Goal: Complete application form: Complete application form

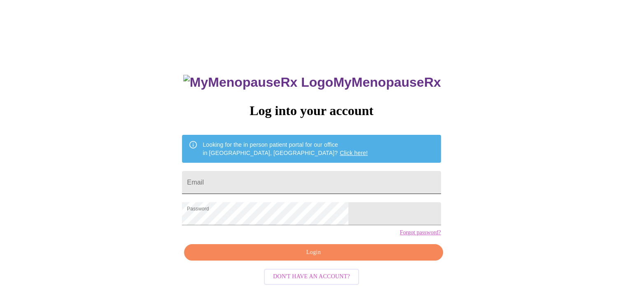
click at [296, 186] on input "Email" at bounding box center [311, 182] width 258 height 23
type input "[PERSON_NAME][EMAIL_ADDRESS][DOMAIN_NAME]"
click at [310, 258] on span "Login" at bounding box center [312, 253] width 239 height 10
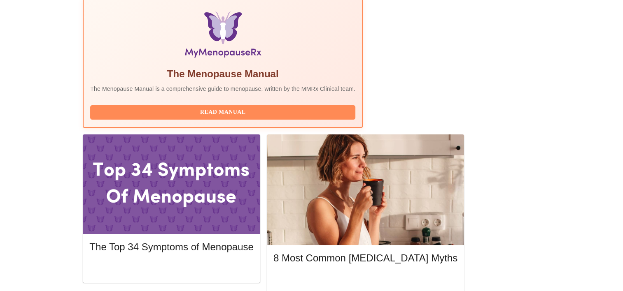
scroll to position [288, 0]
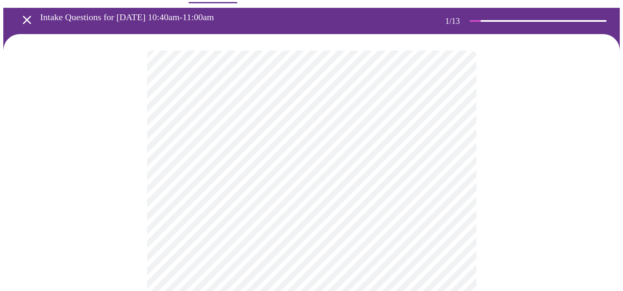
scroll to position [82, 0]
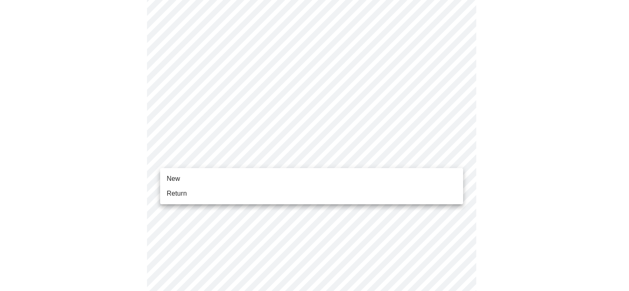
click at [214, 158] on body "MyMenopauseRx Appointments Messaging Labs Uploads Medications Community Refer a…" at bounding box center [314, 294] width 622 height 746
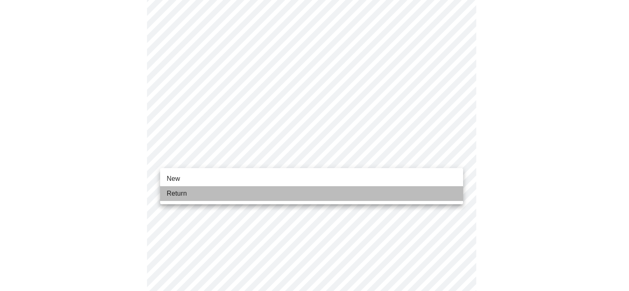
click at [218, 192] on li "Return" at bounding box center [311, 193] width 303 height 15
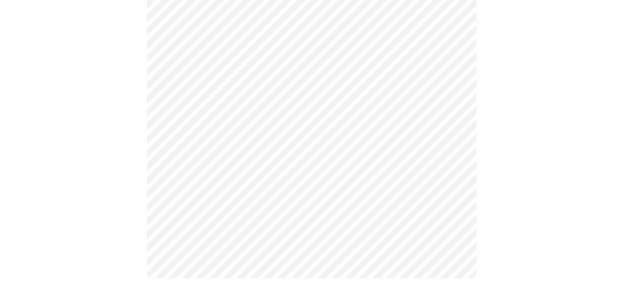
scroll to position [0, 0]
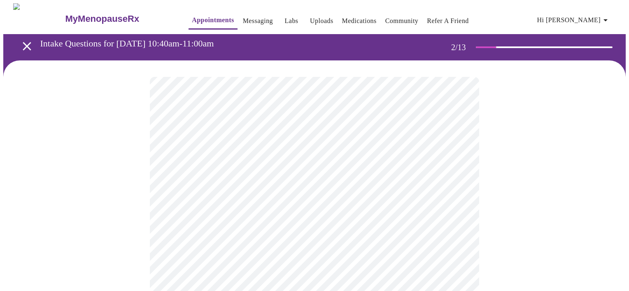
click at [303, 169] on body "MyMenopauseRx Appointments Messaging Labs Uploads Medications Community Refer a…" at bounding box center [314, 250] width 622 height 494
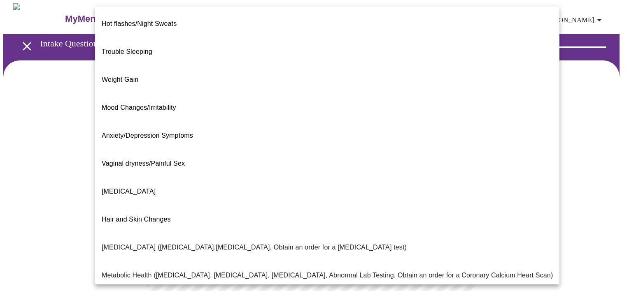
click at [126, 76] on span "Weight Gain" at bounding box center [120, 79] width 37 height 7
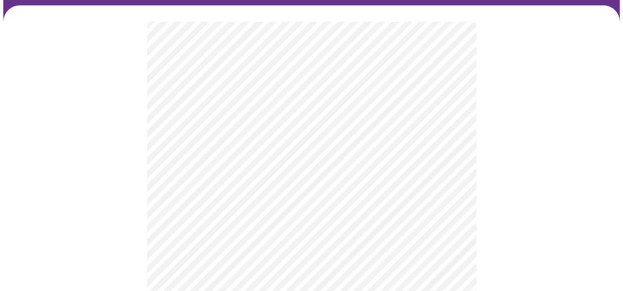
scroll to position [41, 0]
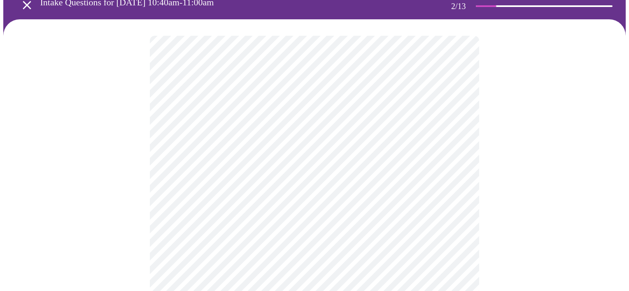
click at [322, 209] on body "MyMenopauseRx Appointments Messaging Labs Uploads Medications Community Refer a…" at bounding box center [314, 206] width 622 height 489
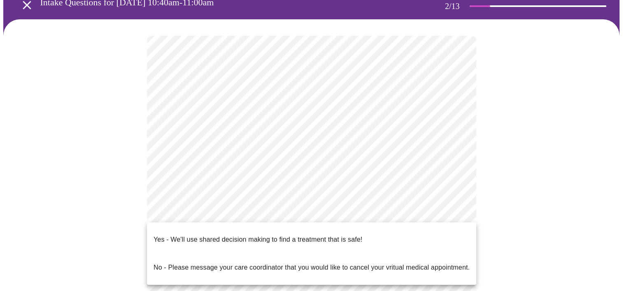
click at [310, 235] on p "Yes - We'll use shared decision making to find a treatment that is safe!" at bounding box center [257, 240] width 209 height 10
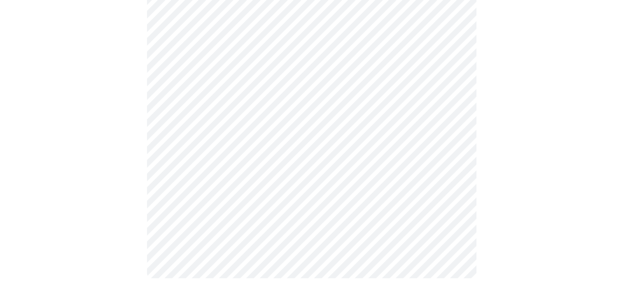
scroll to position [0, 0]
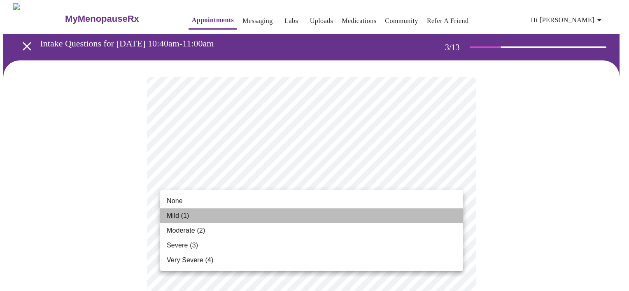
click at [263, 212] on li "Mild (1)" at bounding box center [311, 216] width 303 height 15
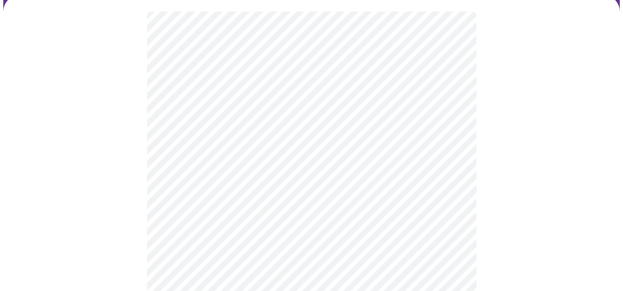
scroll to position [82, 0]
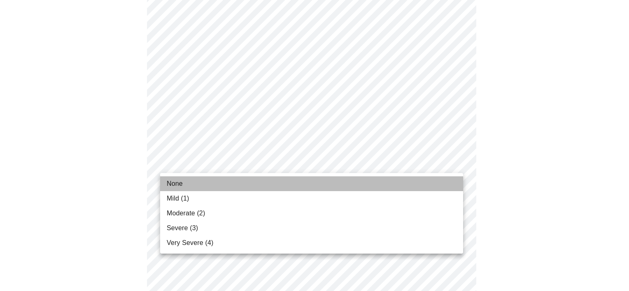
click at [197, 184] on li "None" at bounding box center [311, 184] width 303 height 15
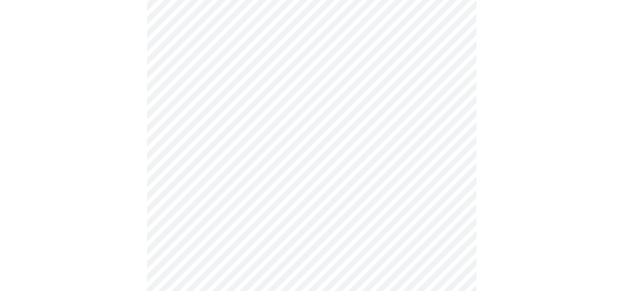
scroll to position [165, 0]
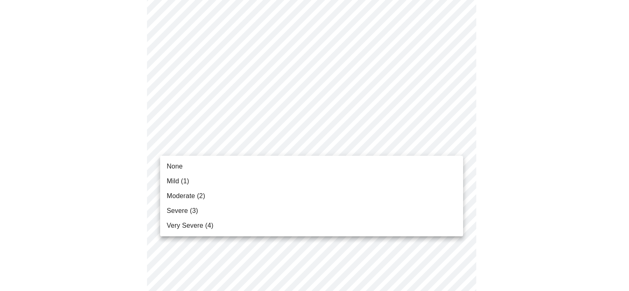
click at [207, 178] on li "Mild (1)" at bounding box center [311, 181] width 303 height 15
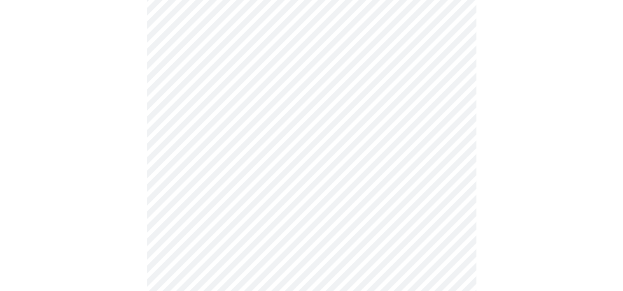
scroll to position [206, 0]
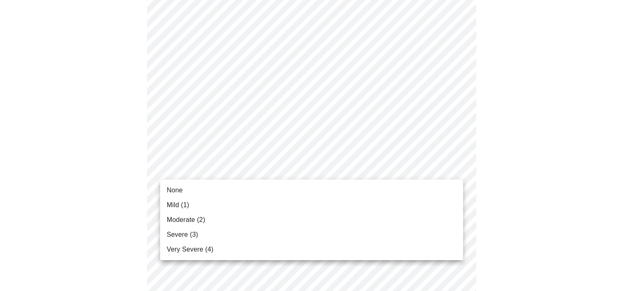
click at [193, 204] on li "Mild (1)" at bounding box center [311, 205] width 303 height 15
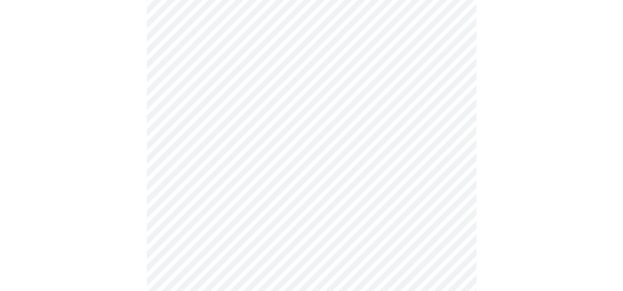
scroll to position [247, 0]
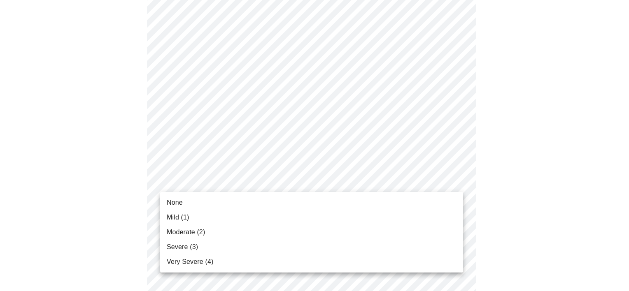
click at [284, 188] on body "MyMenopauseRx Appointments Messaging Labs Uploads Medications Community Refer a…" at bounding box center [314, 280] width 622 height 1048
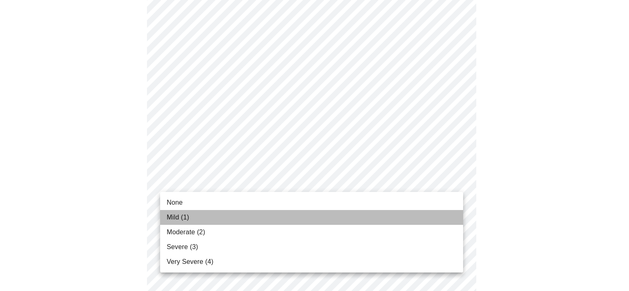
click at [221, 216] on li "Mild (1)" at bounding box center [311, 217] width 303 height 15
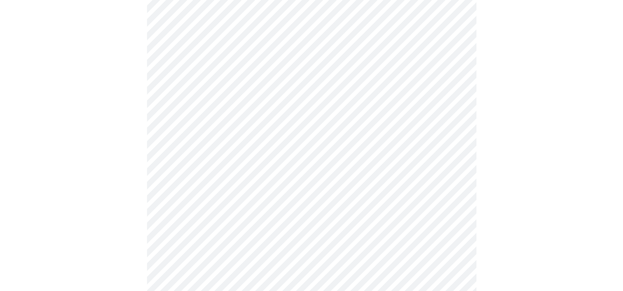
scroll to position [329, 0]
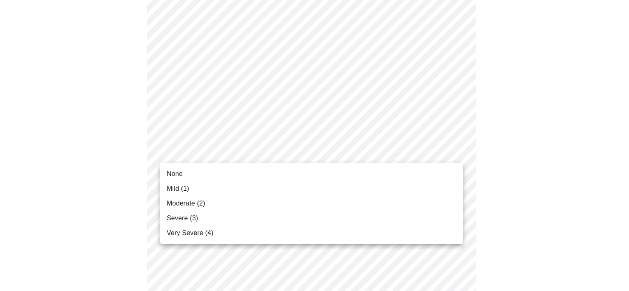
click at [306, 153] on body "MyMenopauseRx Appointments Messaging Labs Uploads Medications Community Refer a…" at bounding box center [314, 192] width 622 height 1036
click at [282, 173] on li "None" at bounding box center [311, 174] width 303 height 15
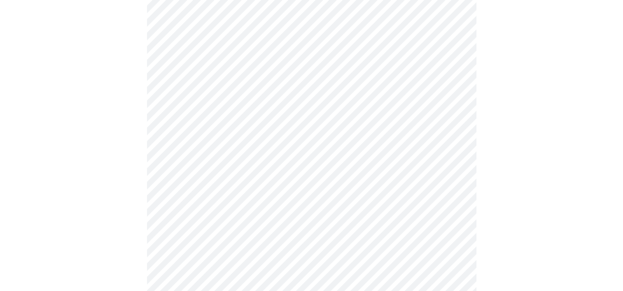
scroll to position [411, 0]
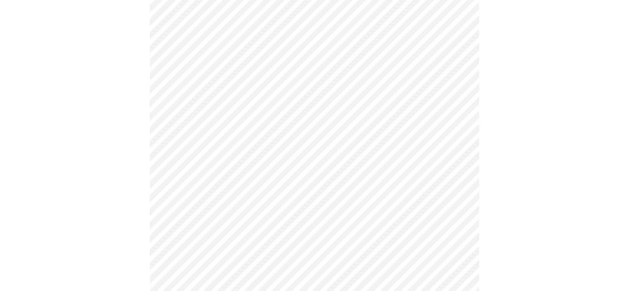
click at [272, 129] on body "MyMenopauseRx Appointments Messaging Labs Uploads Medications Community Refer a…" at bounding box center [314, 104] width 622 height 1025
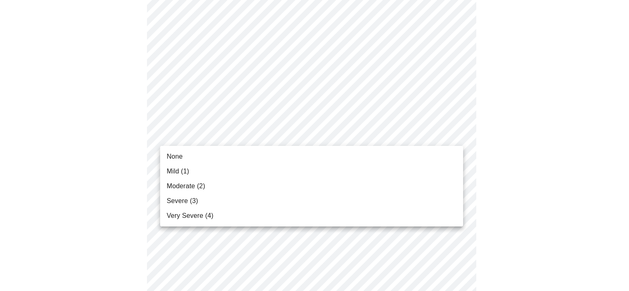
click at [239, 168] on li "Mild (1)" at bounding box center [311, 171] width 303 height 15
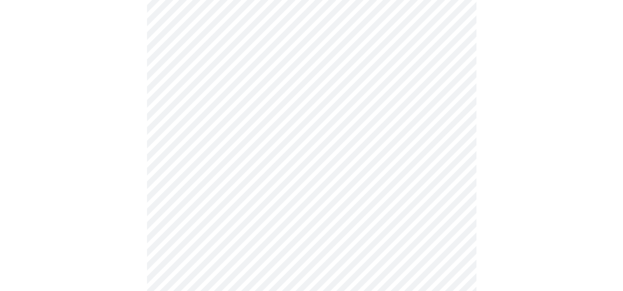
click at [242, 197] on body "MyMenopauseRx Appointments Messaging Labs Uploads Medications Community Refer a…" at bounding box center [311, 98] width 616 height 1013
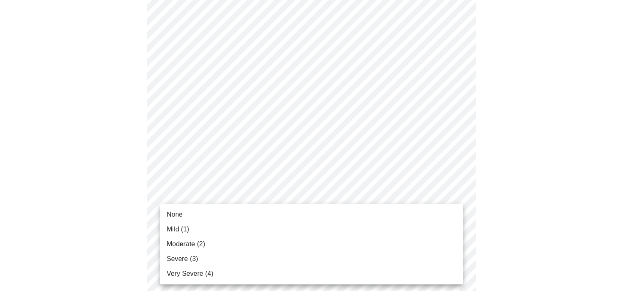
click at [209, 218] on li "None" at bounding box center [311, 214] width 303 height 15
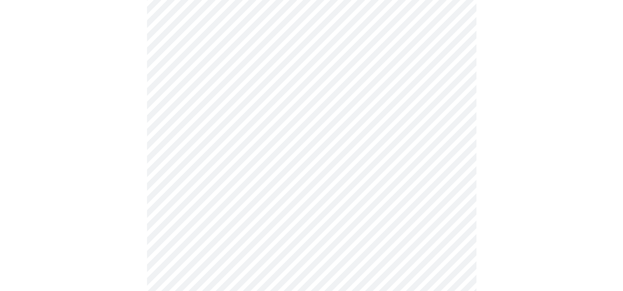
scroll to position [494, 0]
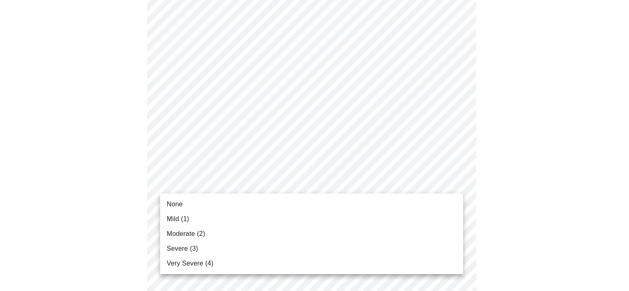
click at [290, 190] on body "MyMenopauseRx Appointments Messaging Labs Uploads Medications Community Refer a…" at bounding box center [314, 11] width 622 height 1002
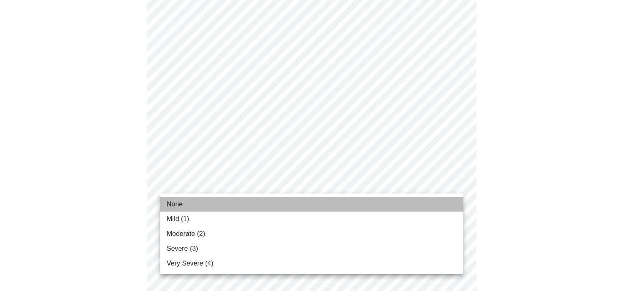
click at [251, 207] on li "None" at bounding box center [311, 204] width 303 height 15
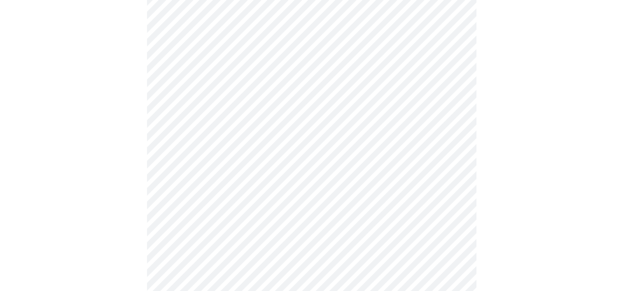
scroll to position [576, 0]
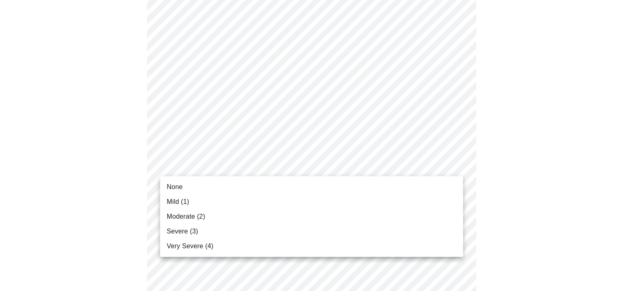
click at [249, 191] on li "None" at bounding box center [311, 187] width 303 height 15
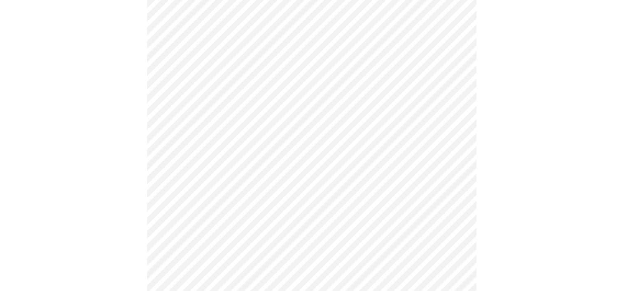
scroll to position [658, 0]
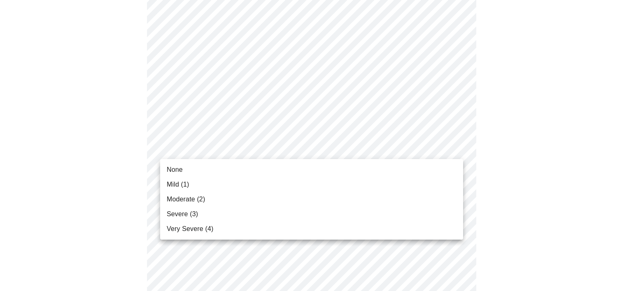
click at [239, 170] on li "None" at bounding box center [311, 170] width 303 height 15
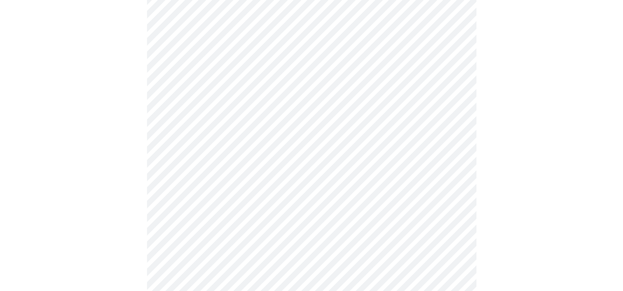
scroll to position [329, 0]
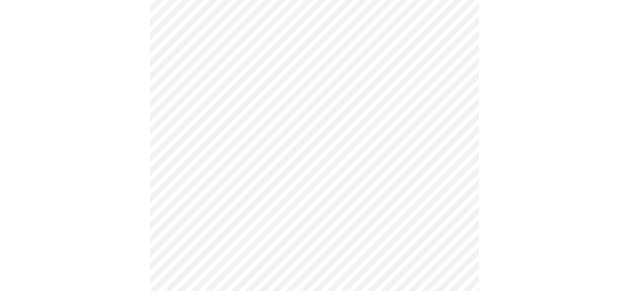
click at [242, 129] on body "MyMenopauseRx Appointments Messaging Labs Uploads Medications Community Refer a…" at bounding box center [314, 63] width 622 height 778
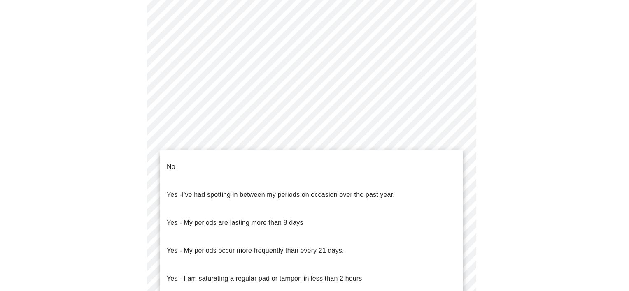
click at [190, 161] on li "No" at bounding box center [311, 167] width 303 height 28
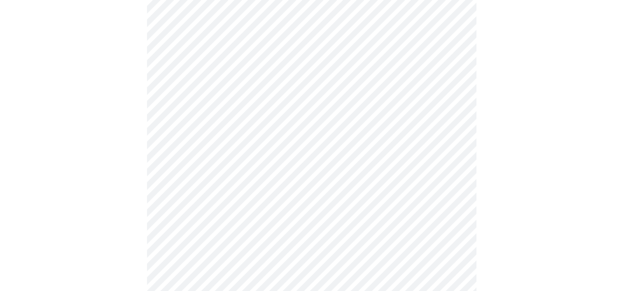
click at [206, 201] on body "MyMenopauseRx Appointments Messaging Labs Uploads Medications Community Refer a…" at bounding box center [311, 60] width 616 height 773
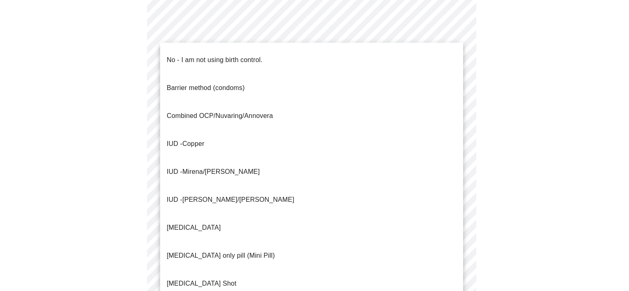
click at [191, 56] on p "No - I am not using birth control." at bounding box center [215, 60] width 96 height 10
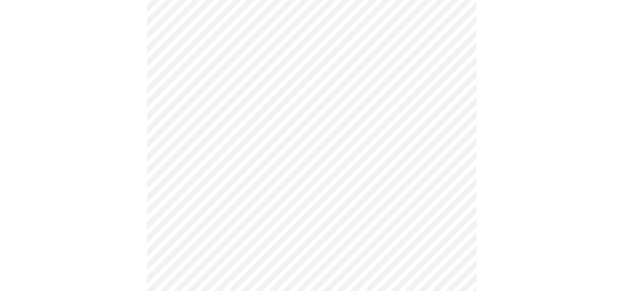
scroll to position [453, 0]
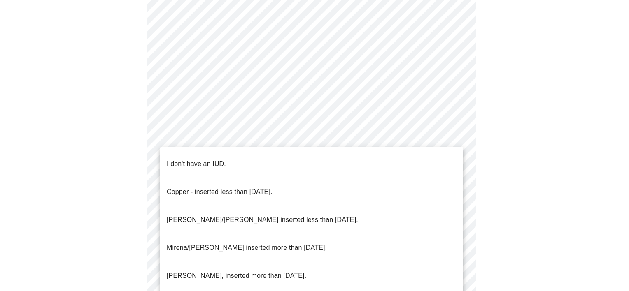
click at [221, 159] on p "I don't have an IUD." at bounding box center [196, 164] width 59 height 10
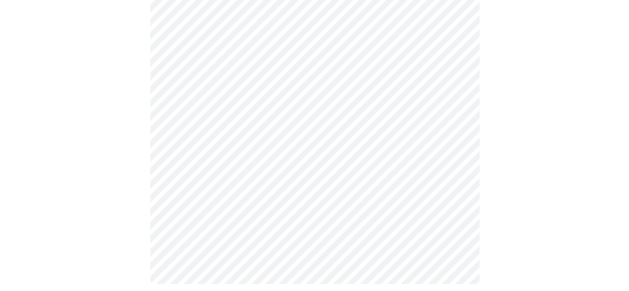
scroll to position [472, 0]
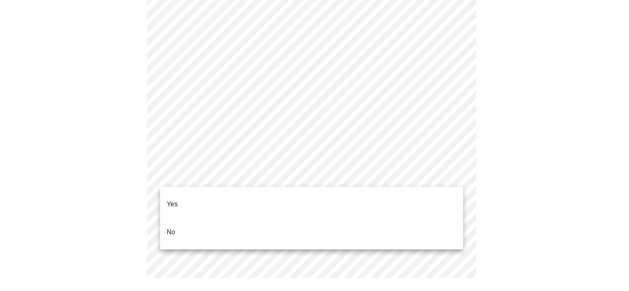
click at [179, 220] on li "No" at bounding box center [311, 232] width 303 height 28
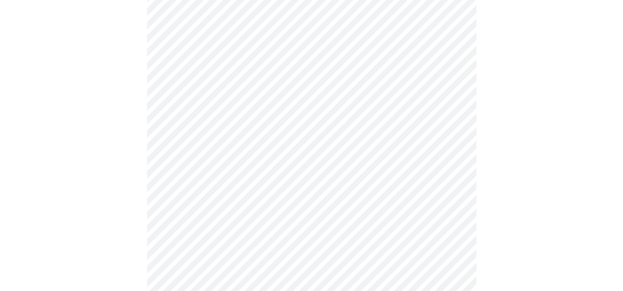
scroll to position [165, 0]
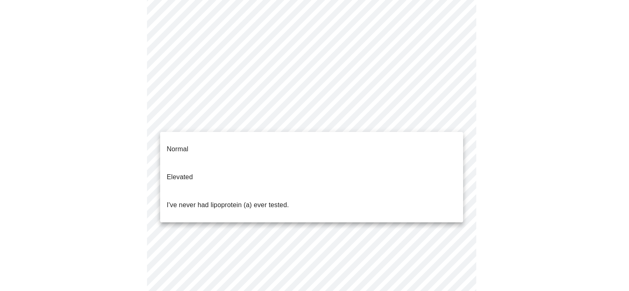
click at [212, 117] on body "MyMenopauseRx Appointments Messaging Labs Uploads Medications Community Refer a…" at bounding box center [314, 143] width 622 height 608
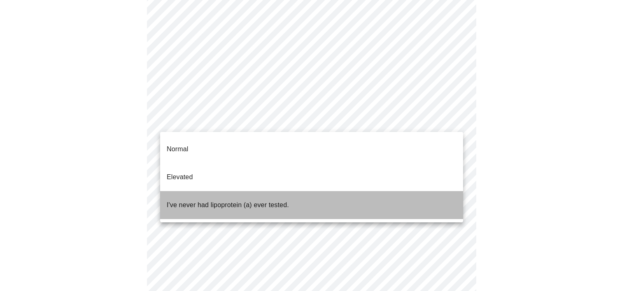
click at [201, 200] on p "I've never had lipoprotein (a) ever tested." at bounding box center [228, 205] width 122 height 10
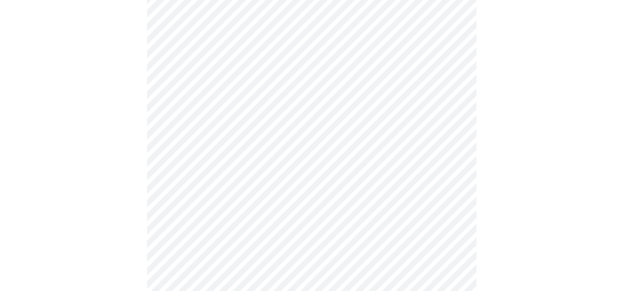
scroll to position [2140, 0]
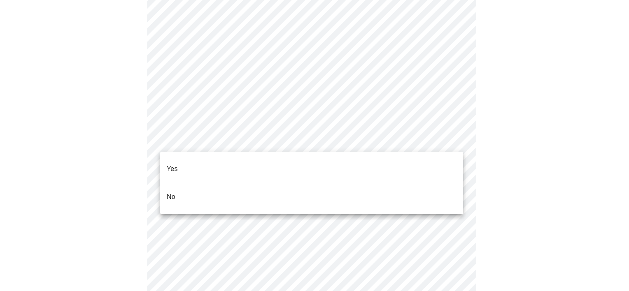
click at [275, 184] on li "No" at bounding box center [311, 197] width 303 height 28
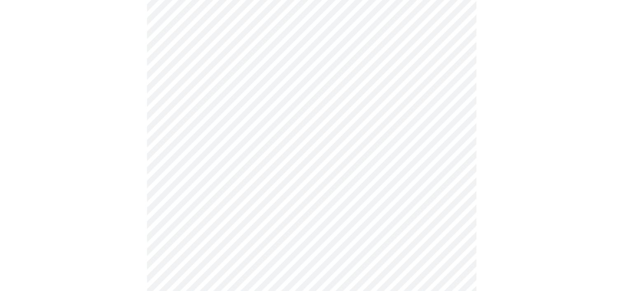
scroll to position [2263, 0]
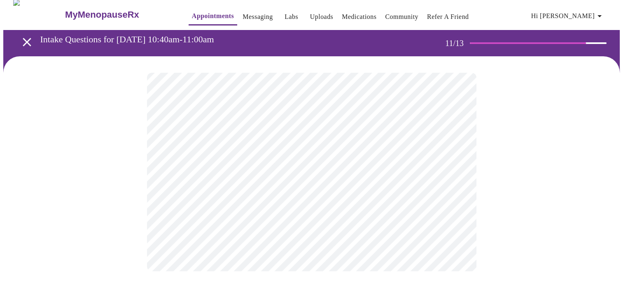
scroll to position [0, 0]
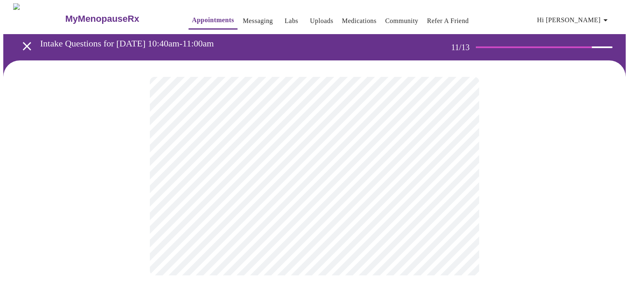
click at [570, 186] on div at bounding box center [314, 176] width 622 height 232
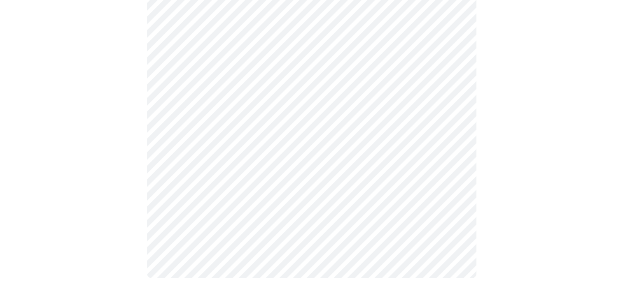
scroll to position [373, 0]
